Goal: Task Accomplishment & Management: Use online tool/utility

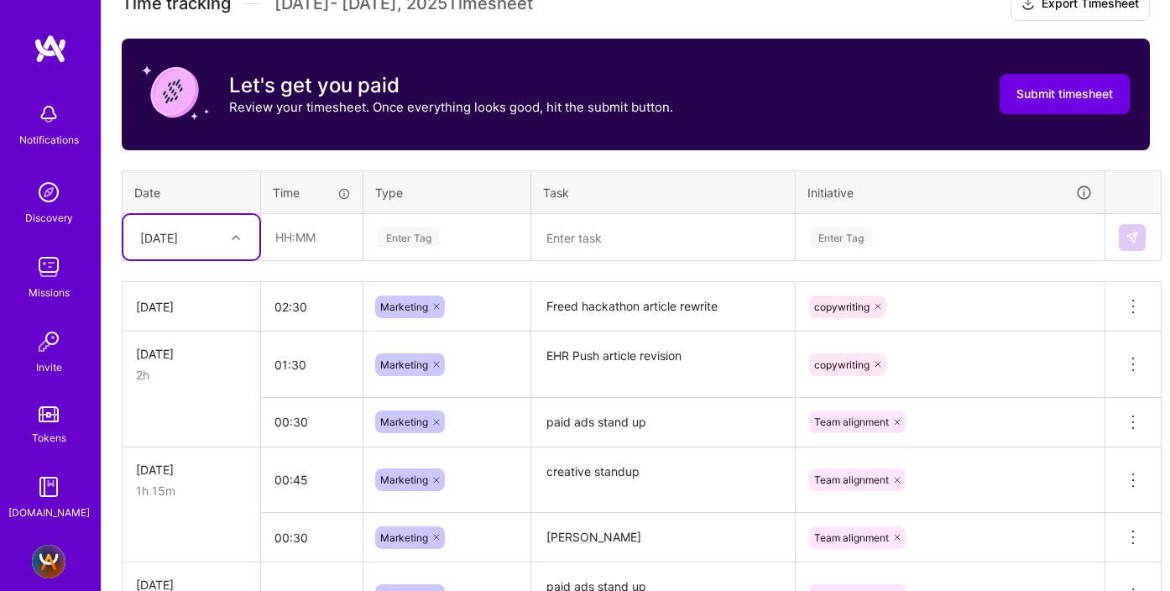
scroll to position [521, 0]
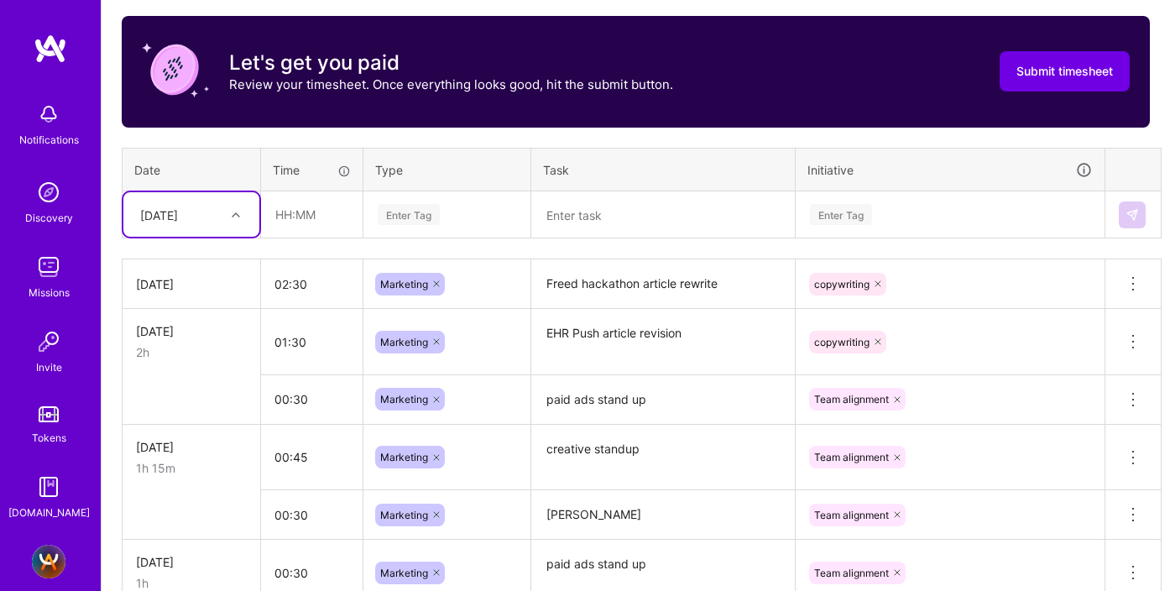
click at [236, 211] on icon at bounding box center [236, 215] width 8 height 8
click at [177, 474] on div "[DATE]" at bounding box center [191, 476] width 136 height 31
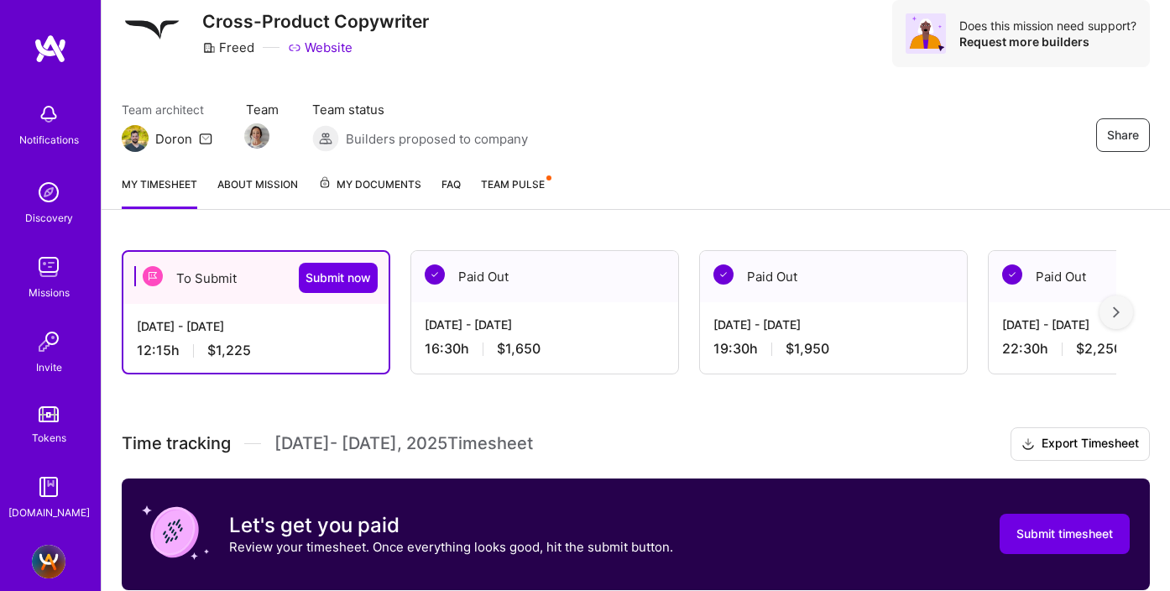
scroll to position [0, 0]
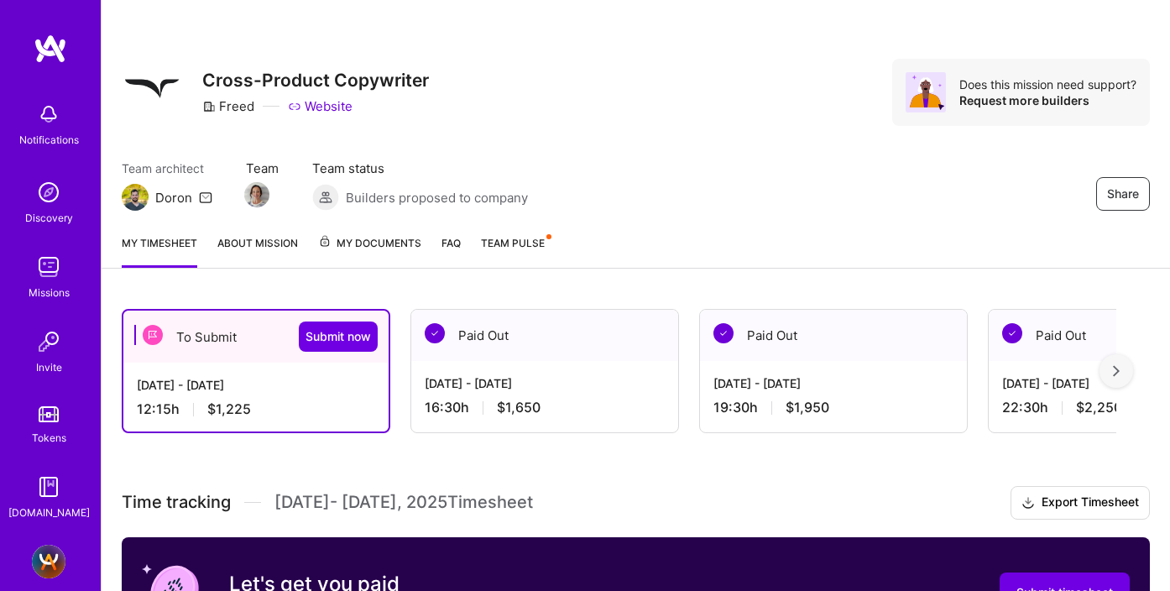
click at [478, 374] on div "[DATE] - [DATE]" at bounding box center [545, 383] width 240 height 18
click at [478, 375] on div "[DATE] - [DATE]" at bounding box center [545, 383] width 240 height 18
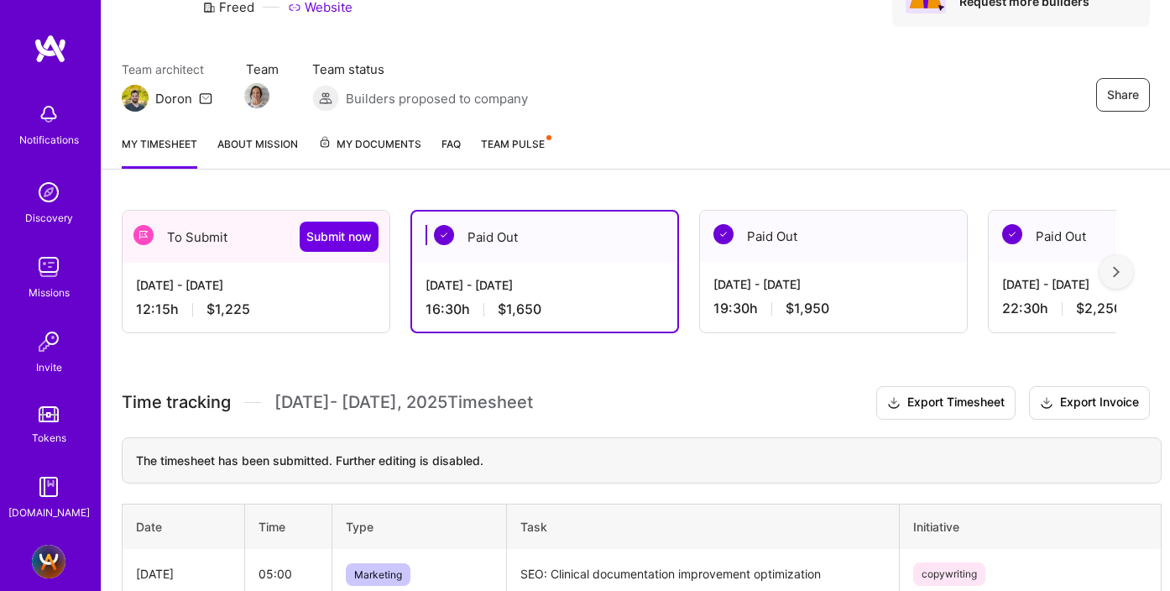
scroll to position [31, 0]
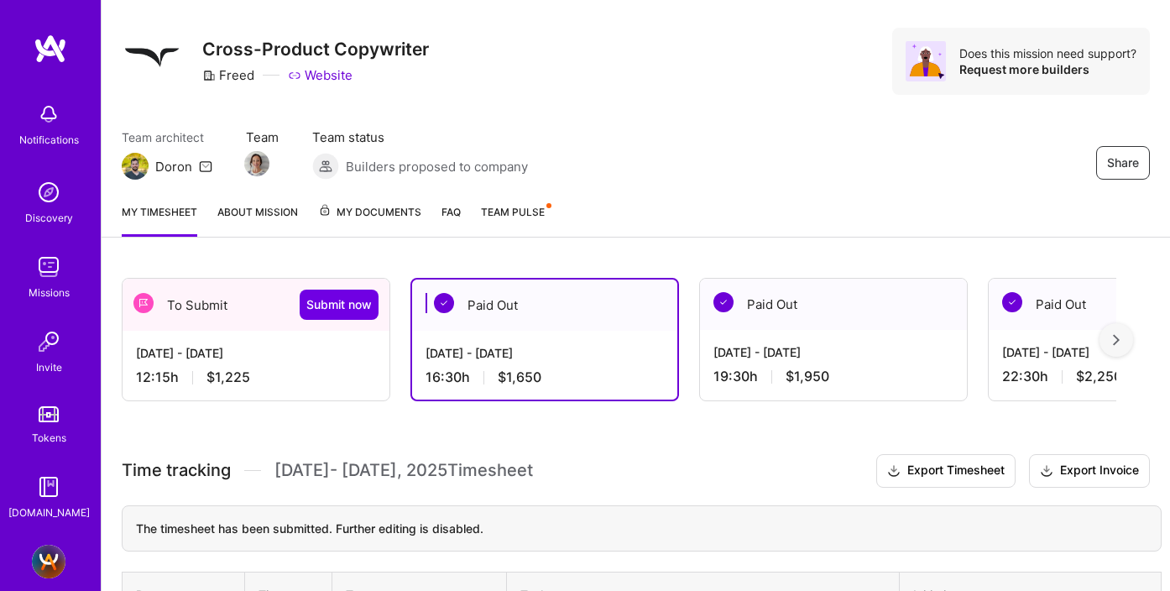
click at [797, 345] on div "[DATE] - [DATE]" at bounding box center [834, 352] width 240 height 18
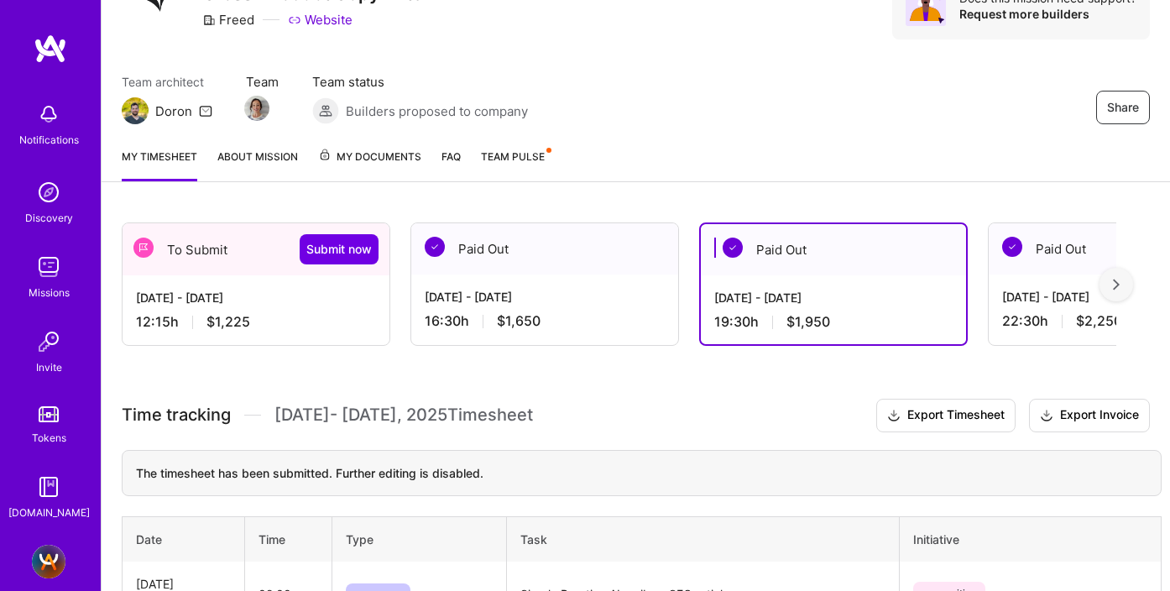
scroll to position [81, 0]
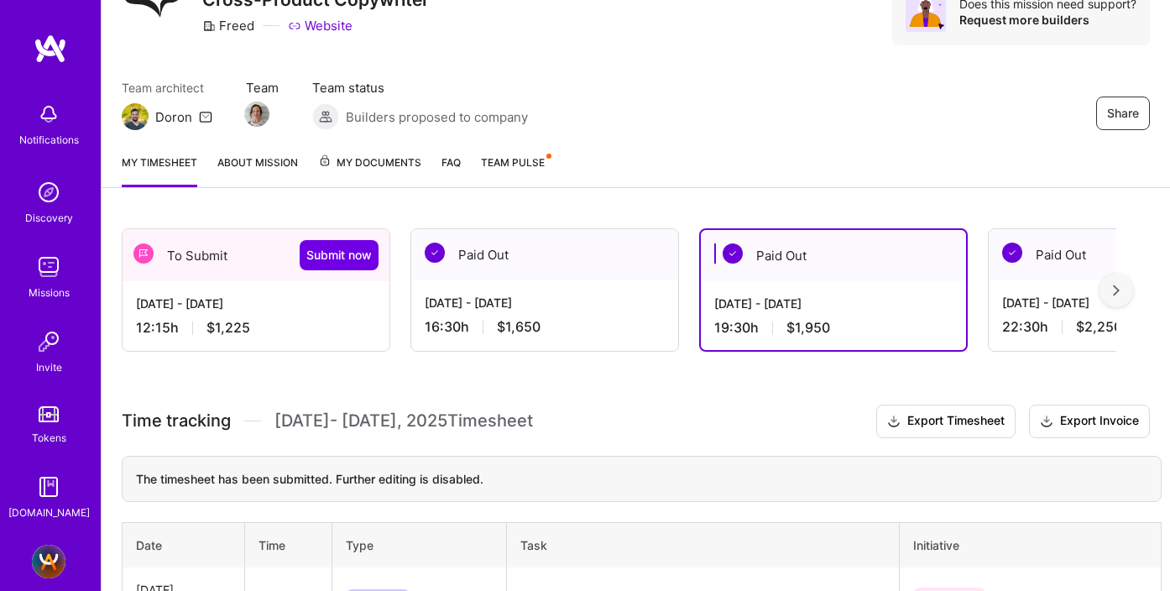
click at [226, 301] on div "[DATE] - [DATE]" at bounding box center [256, 304] width 240 height 18
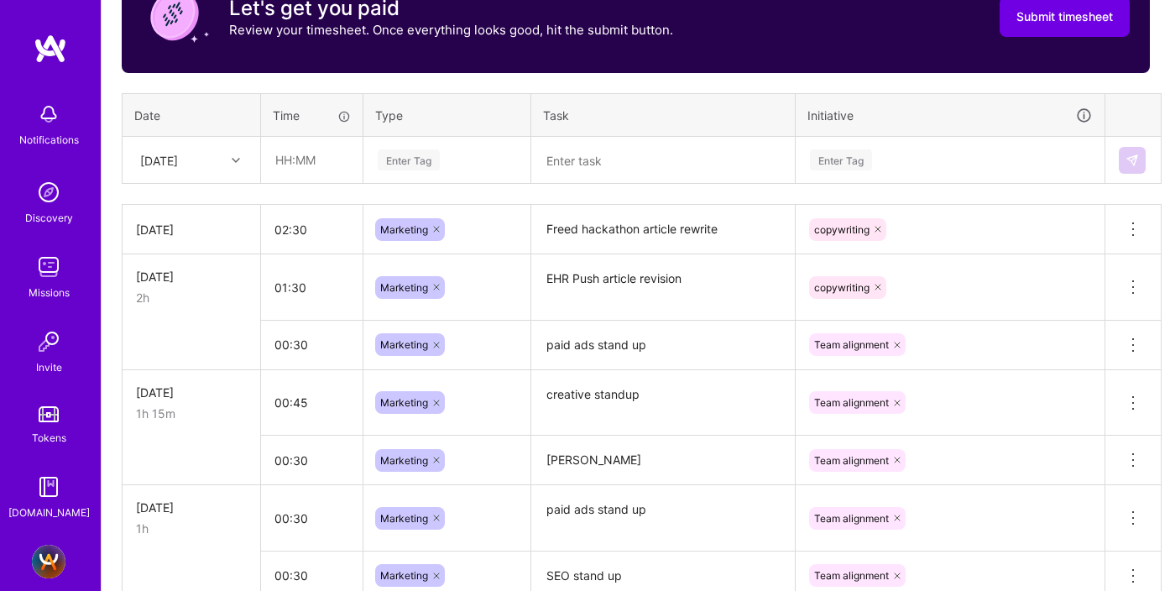
scroll to position [568, 0]
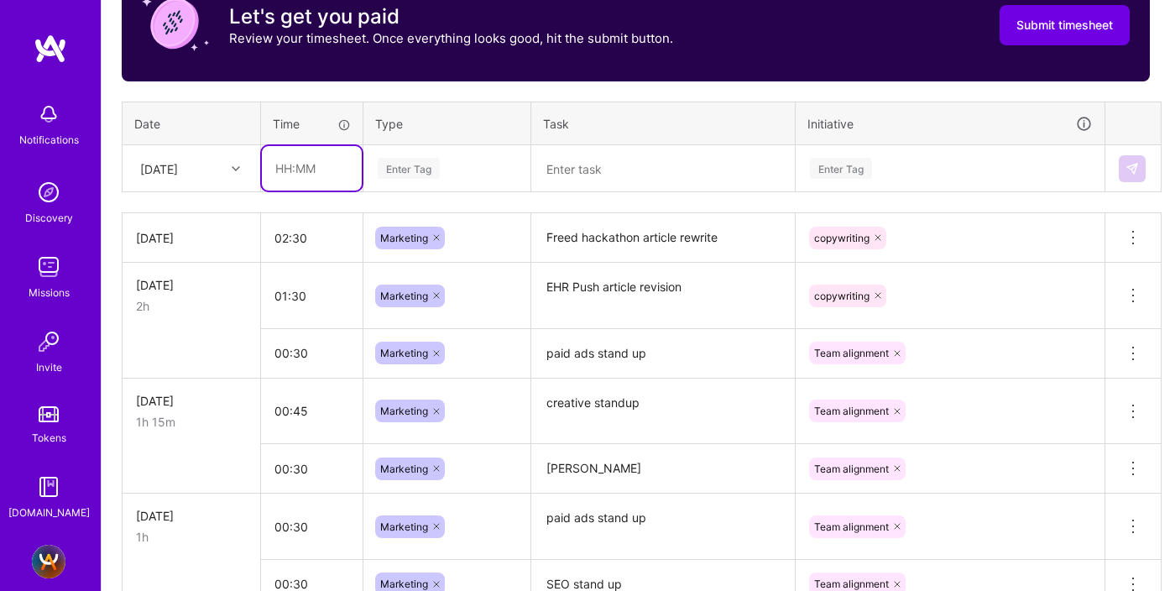
click at [284, 175] on input "text" at bounding box center [312, 168] width 100 height 44
type input "03:00"
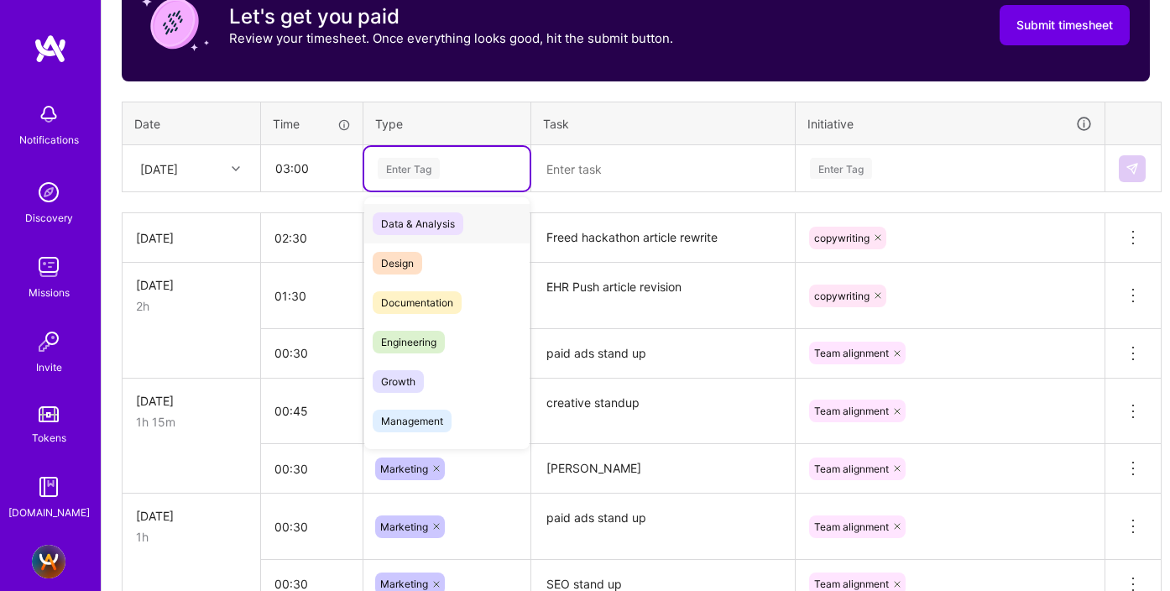
click at [394, 166] on div "Enter Tag" at bounding box center [409, 168] width 62 height 26
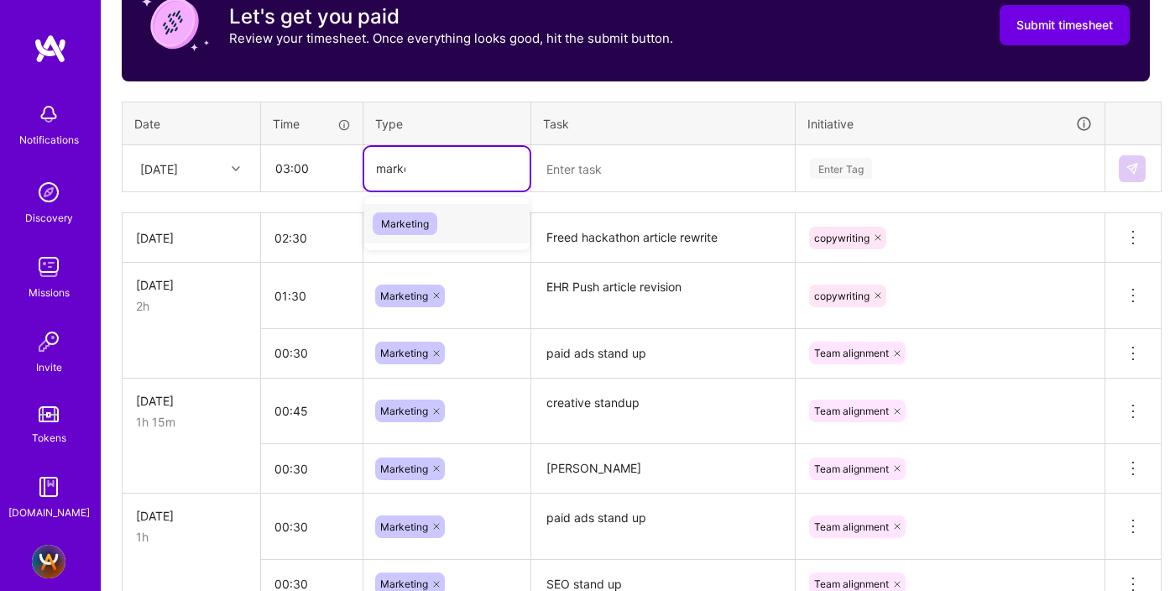
type input "market"
click at [412, 226] on span "Marketing" at bounding box center [405, 223] width 65 height 23
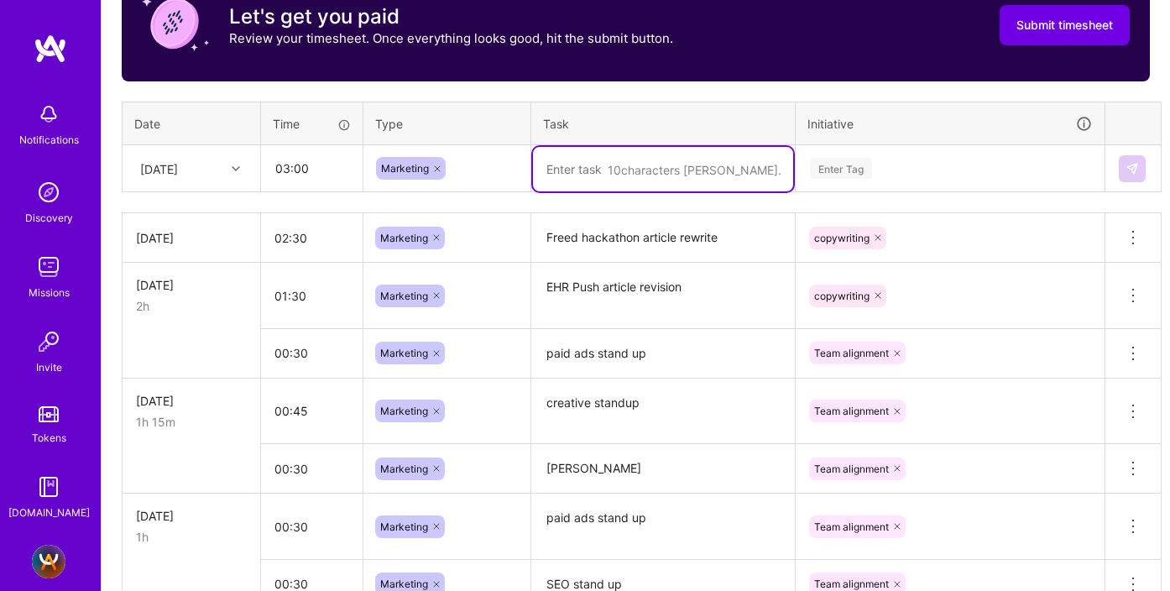
click at [582, 165] on textarea at bounding box center [663, 169] width 260 height 44
type textarea "o"
type textarea "athenahealth SEO article"
click at [836, 174] on div "Enter Tag" at bounding box center [841, 168] width 62 height 26
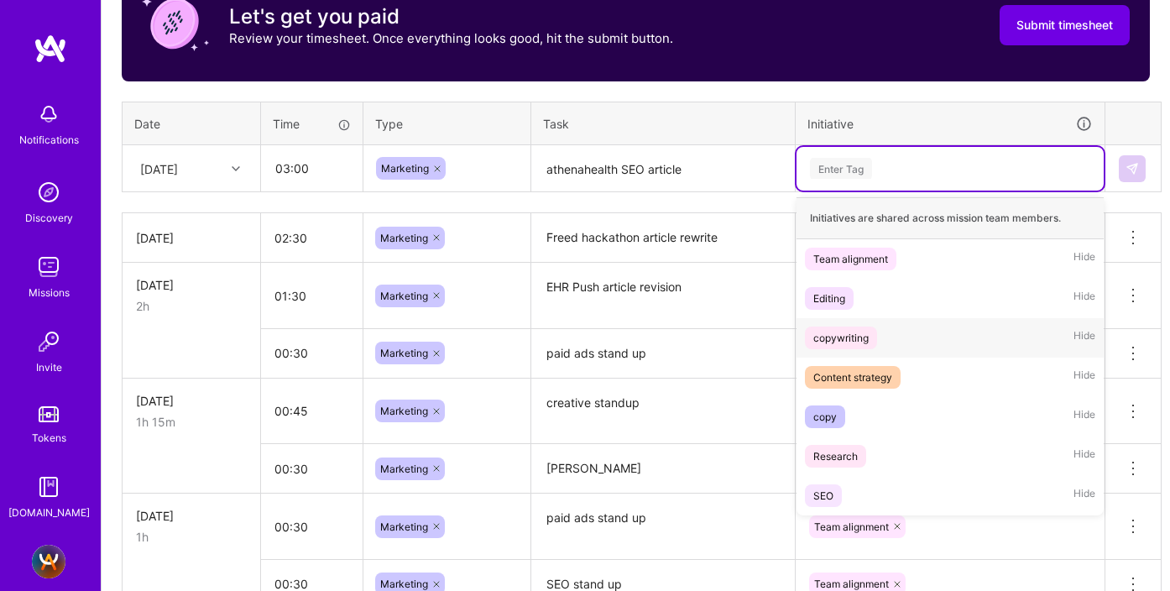
click at [871, 336] on span "copywriting" at bounding box center [841, 338] width 72 height 23
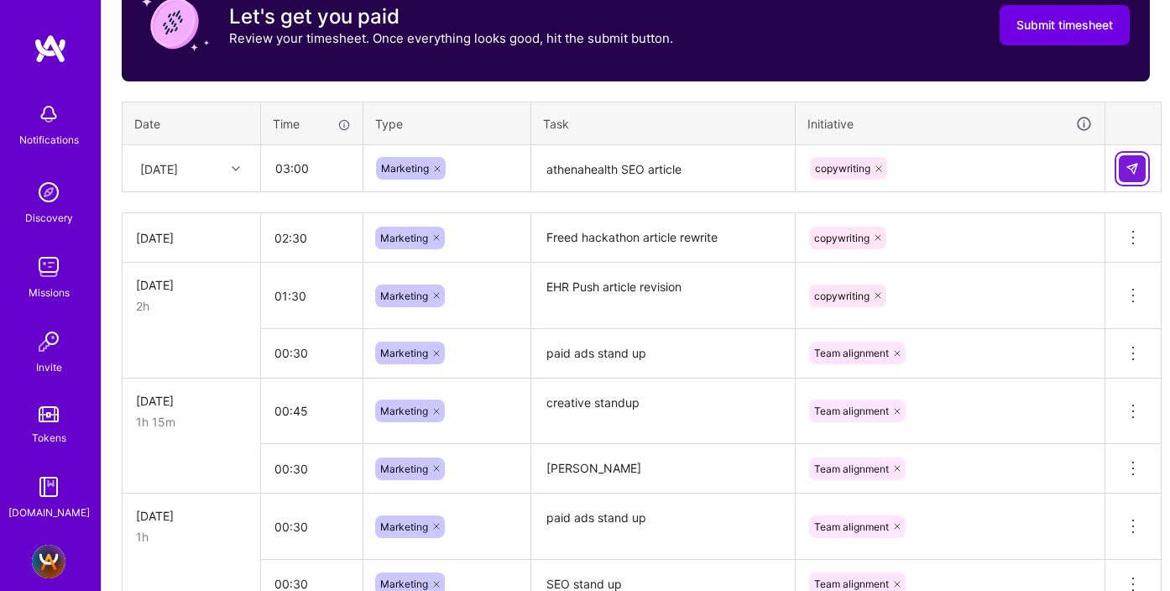
click at [1134, 172] on img at bounding box center [1132, 168] width 13 height 13
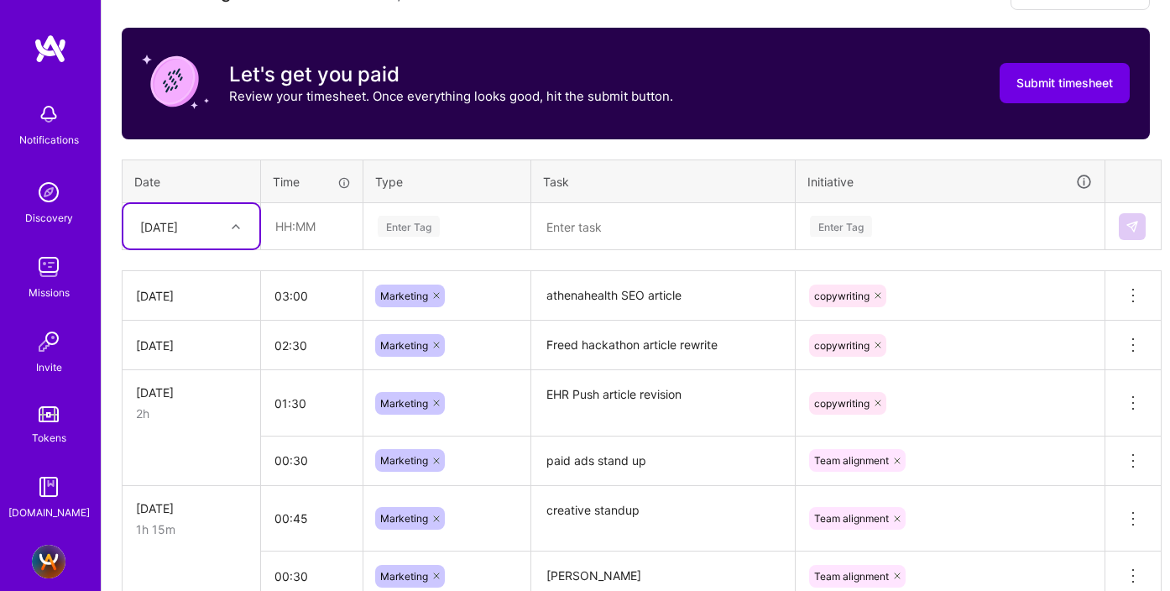
scroll to position [505, 0]
